Goal: Task Accomplishment & Management: Complete application form

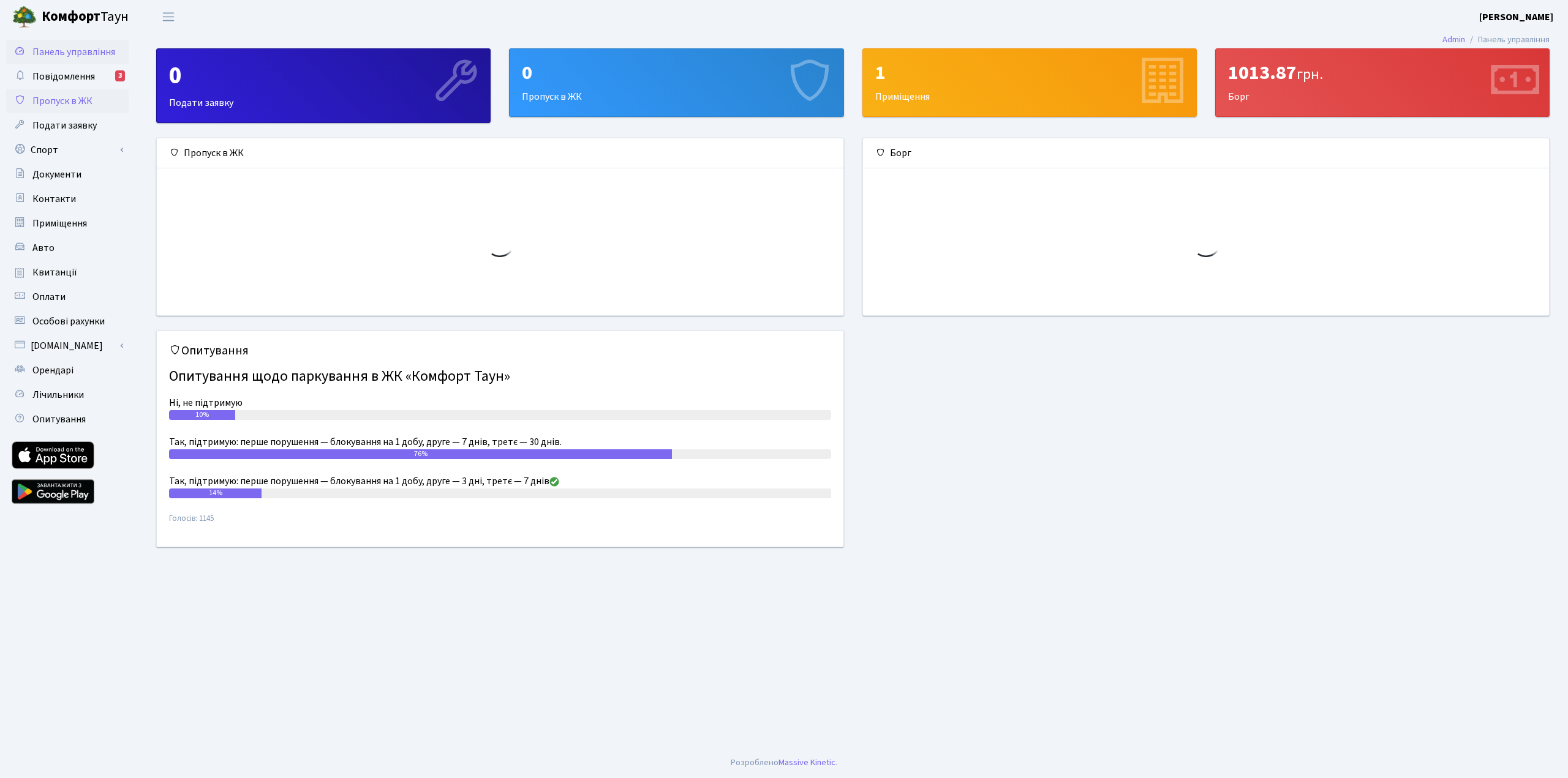
click at [92, 108] on link "Пропуск в ЖК" at bounding box center [67, 101] width 122 height 24
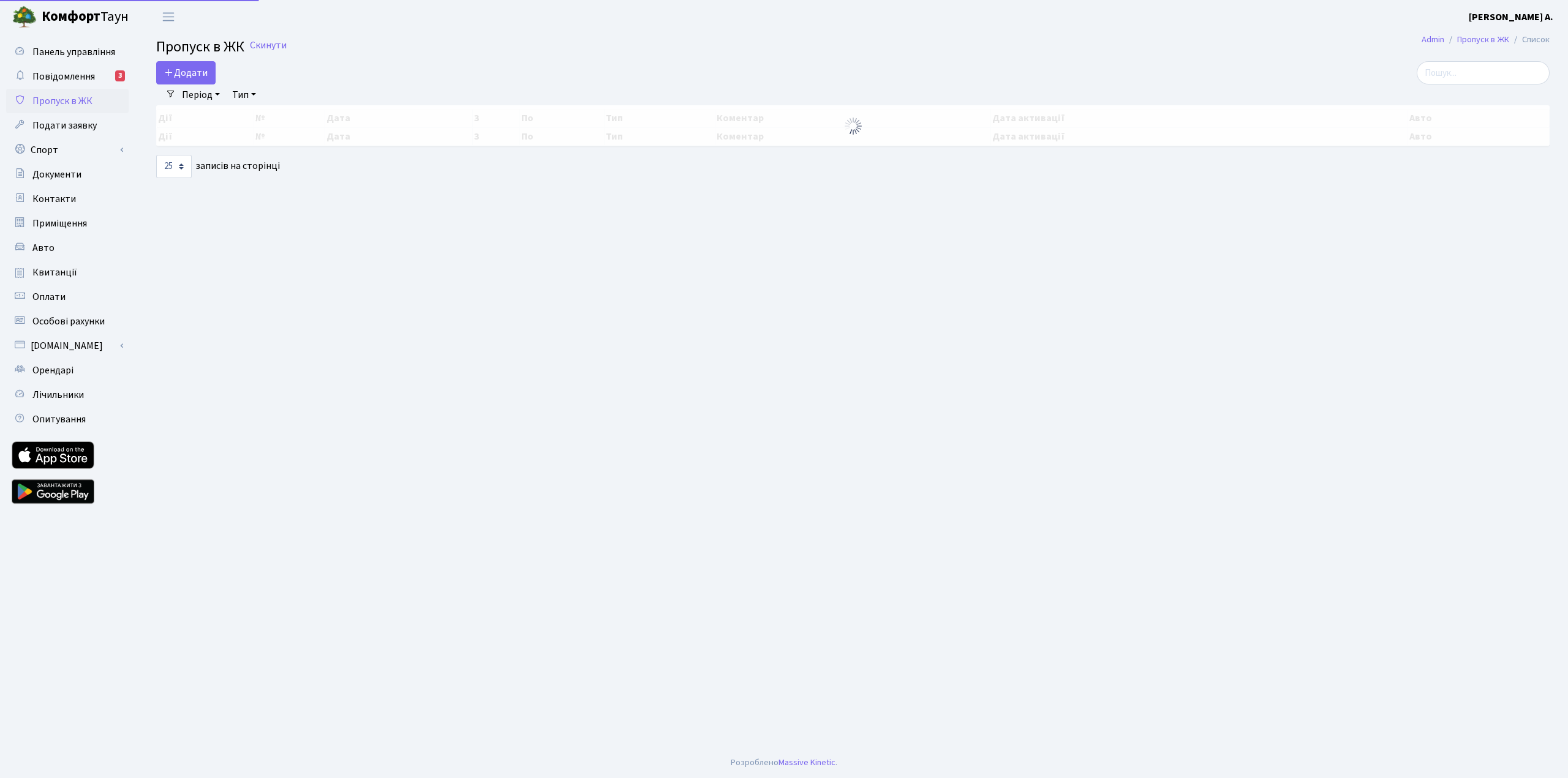
select select "25"
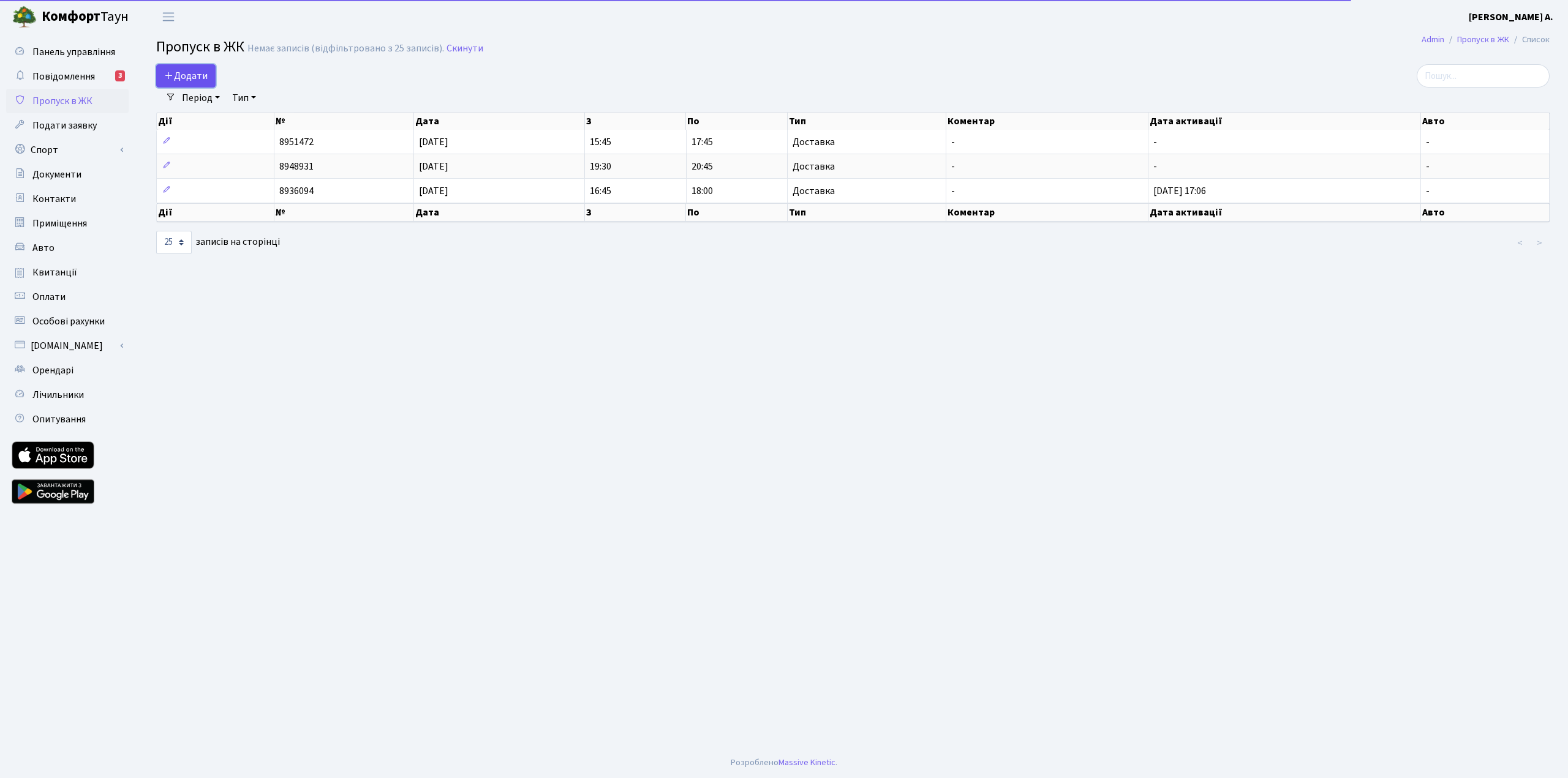
click at [184, 75] on span "Додати" at bounding box center [186, 76] width 44 height 13
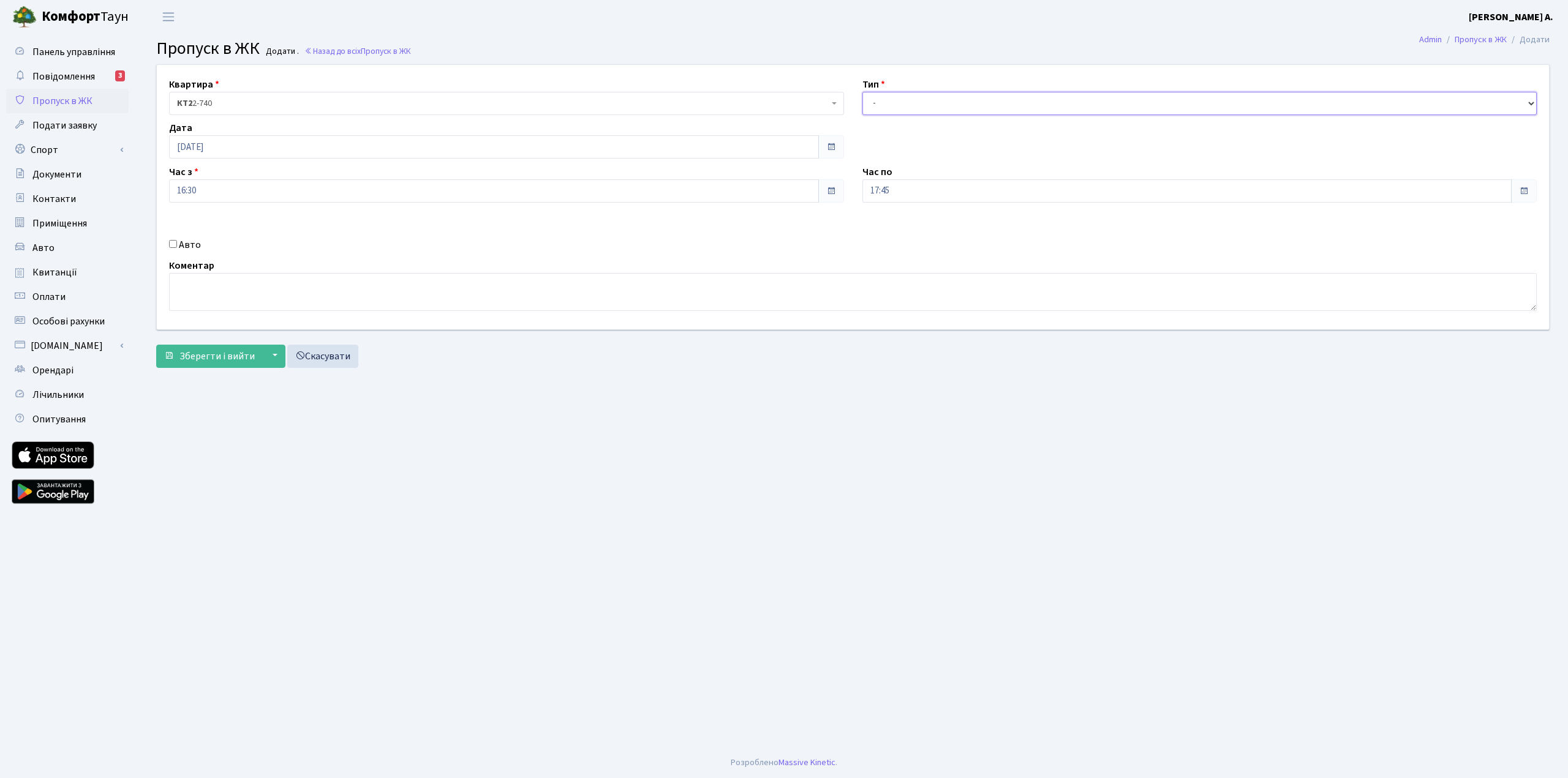
click at [932, 101] on select "- Доставка Таксі Гості Сервіс" at bounding box center [1199, 103] width 675 height 23
select select "1"
click at [862, 92] on select "- Доставка Таксі Гості Сервіс" at bounding box center [1199, 103] width 675 height 23
click at [201, 350] on span "Зберегти і вийти" at bounding box center [217, 357] width 75 height 13
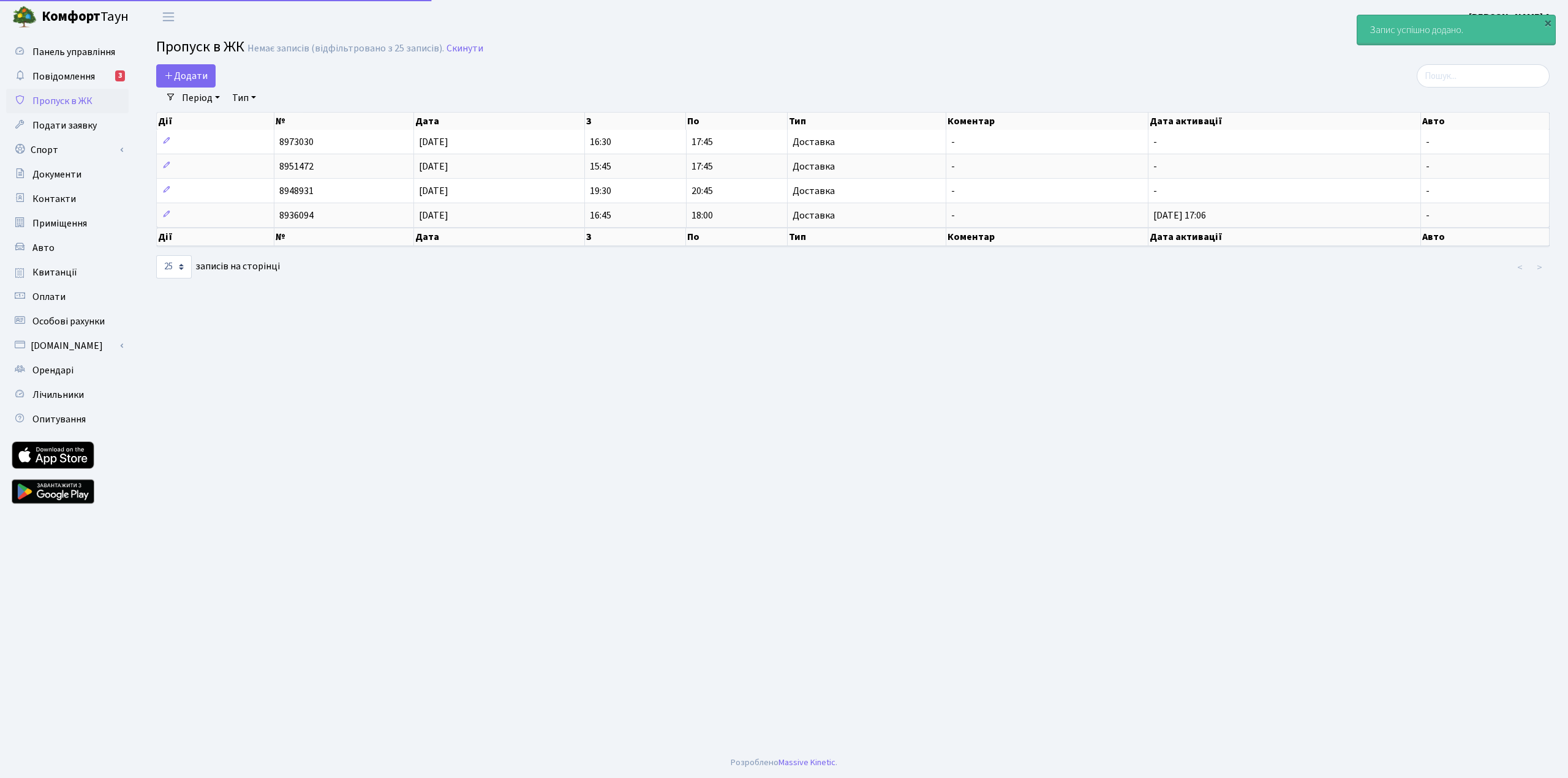
select select "25"
click at [95, 97] on link "Пропуск в ЖК" at bounding box center [67, 101] width 122 height 24
select select "25"
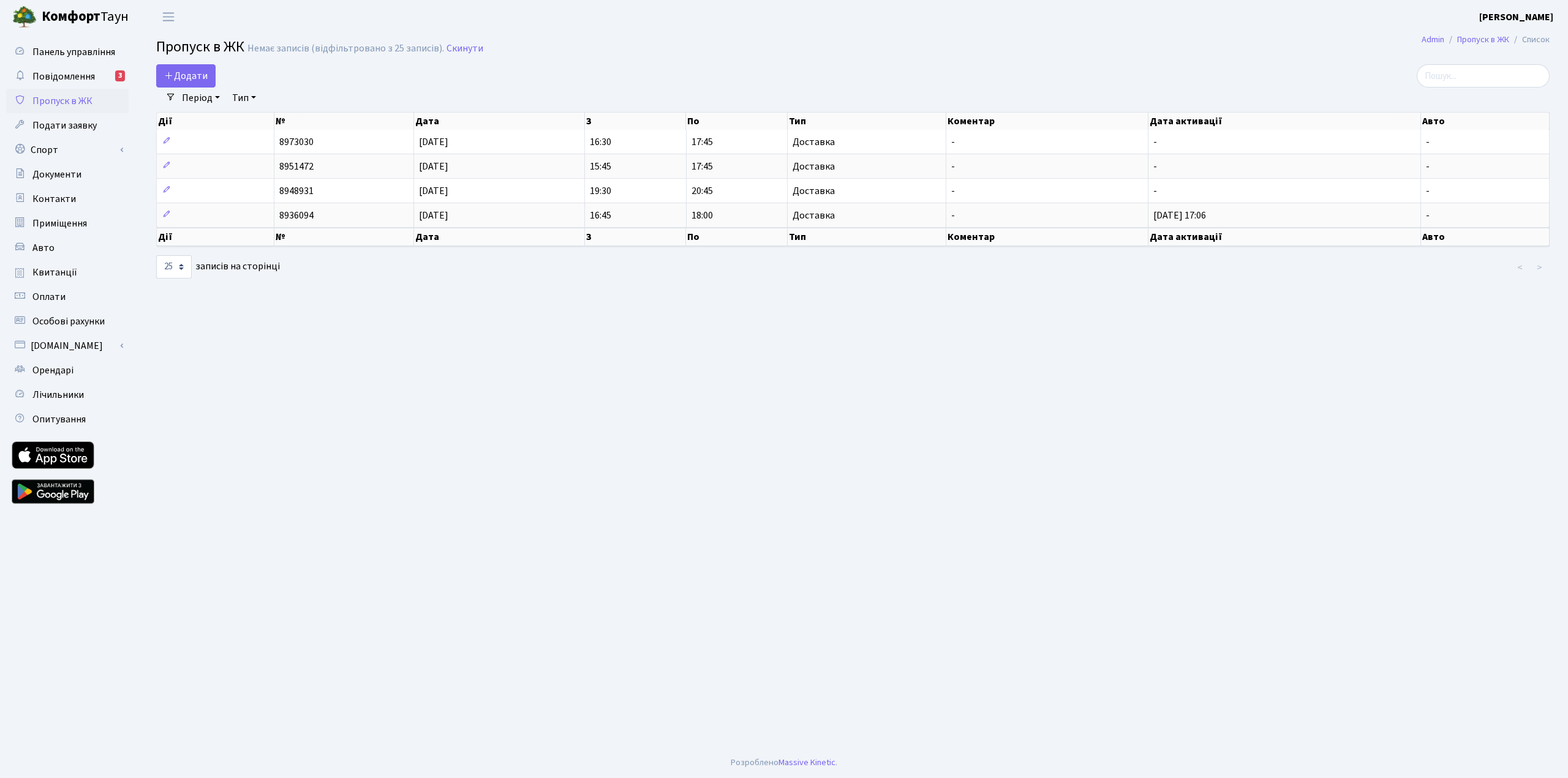
drag, startPoint x: 1442, startPoint y: 165, endPoint x: 900, endPoint y: 387, distance: 585.7
click at [933, 393] on main "Admin Пропуск в ЖК Список Пропуск в ЖК Немає записів (відфільтровано з 25 запис…" at bounding box center [852, 390] width 1430 height 714
click at [75, 51] on span "Панель управління" at bounding box center [73, 52] width 83 height 13
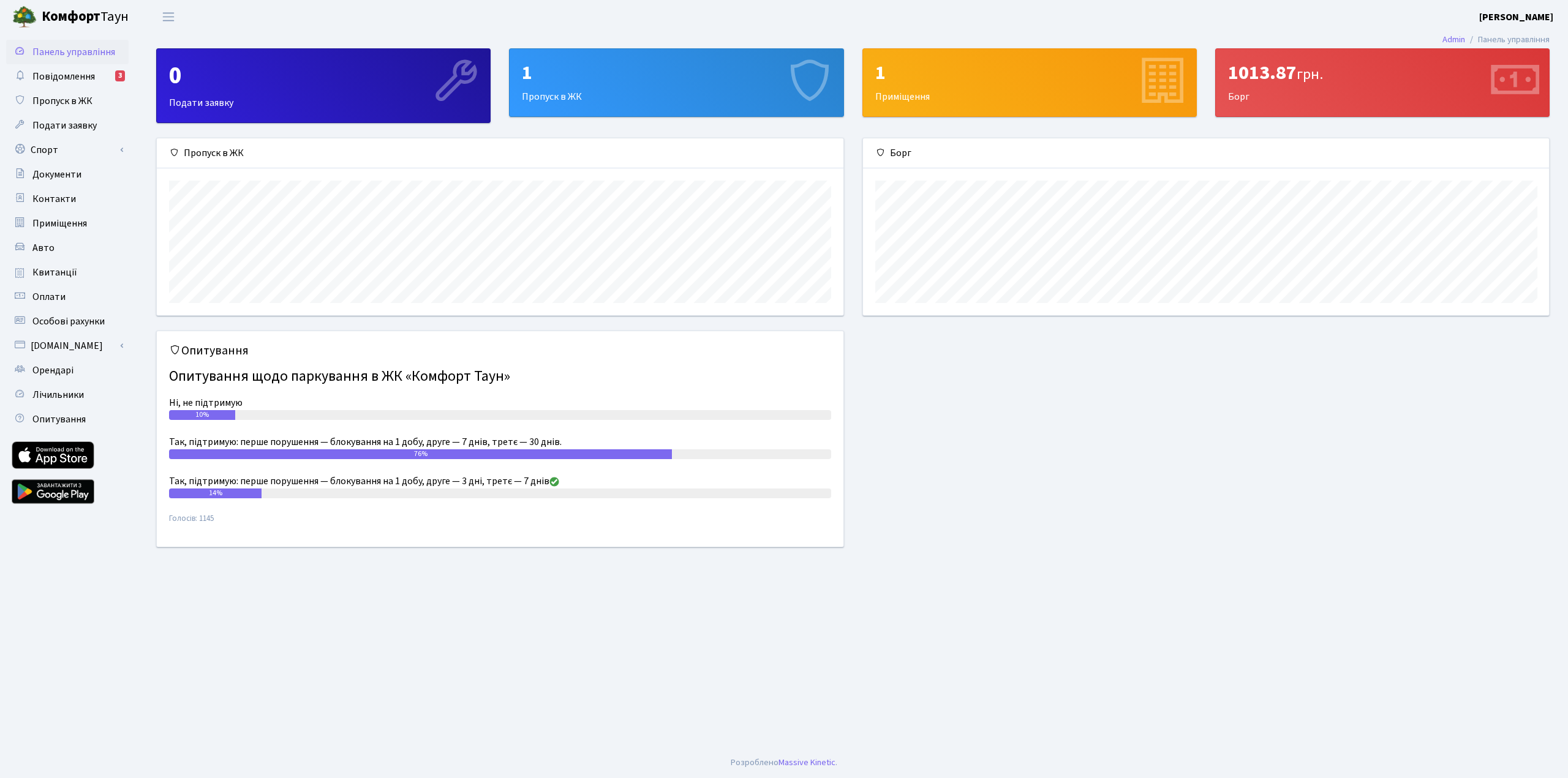
scroll to position [177, 686]
click at [79, 102] on span "Пропуск в ЖК" at bounding box center [62, 101] width 60 height 13
